Goal: Task Accomplishment & Management: Manage account settings

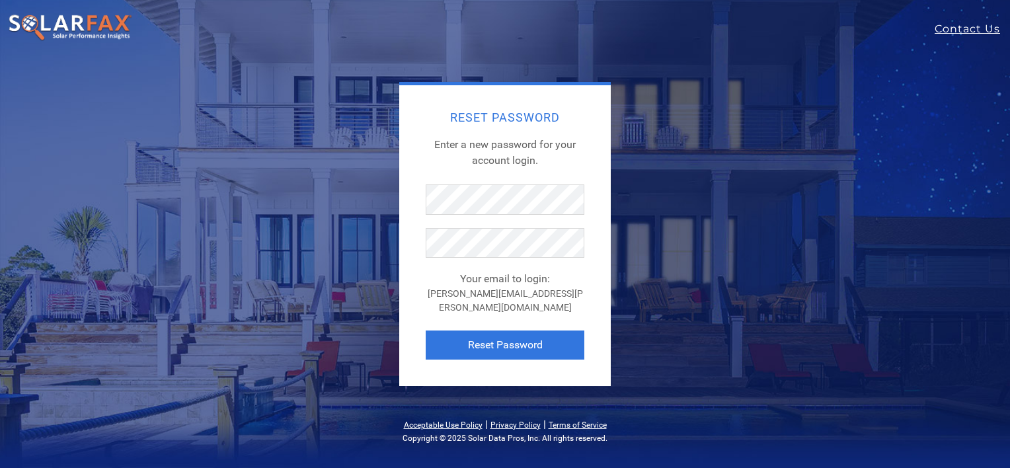
click at [592, 193] on div "Reset Password Enter a new password for your account login. Your email to login…" at bounding box center [505, 235] width 212 height 301
click at [521, 335] on button "Reset Password" at bounding box center [505, 345] width 159 height 29
